Goal: Find specific page/section: Find specific page/section

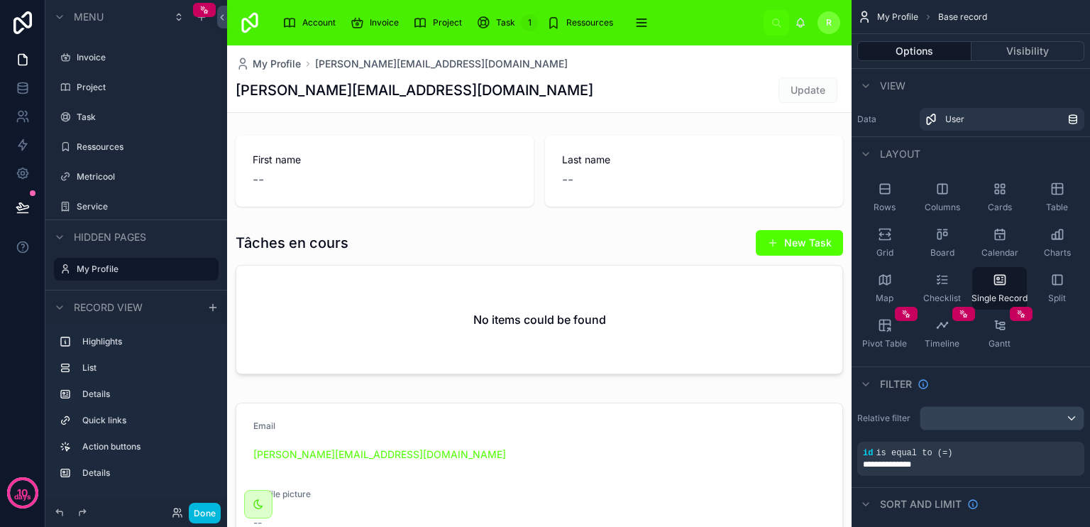
click at [440, 22] on span "Project" at bounding box center [447, 22] width 29 height 11
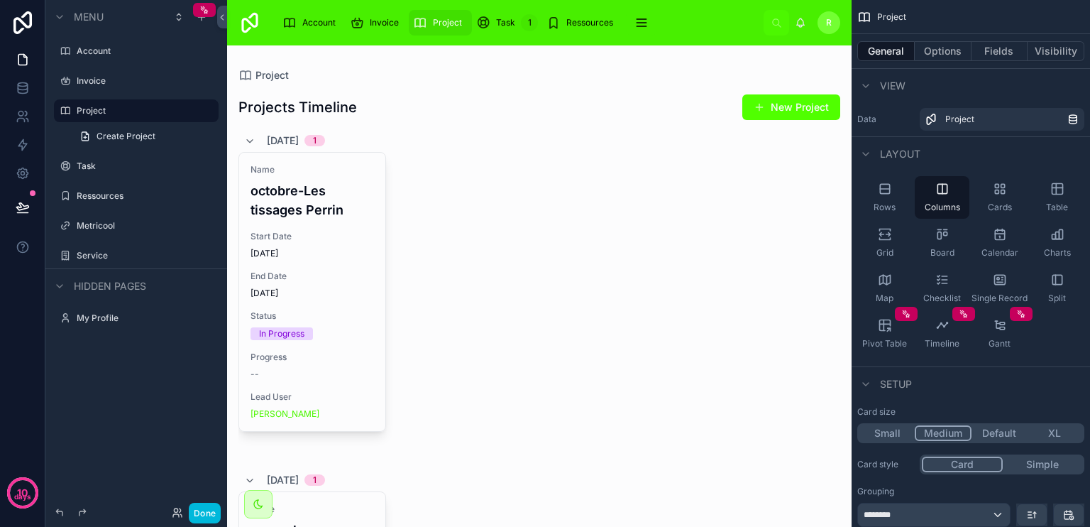
click at [314, 207] on div at bounding box center [539, 475] width 625 height 860
click at [314, 207] on h4 "octobre-Les tissages Perrin" at bounding box center [313, 200] width 124 height 38
